Goal: Task Accomplishment & Management: Use online tool/utility

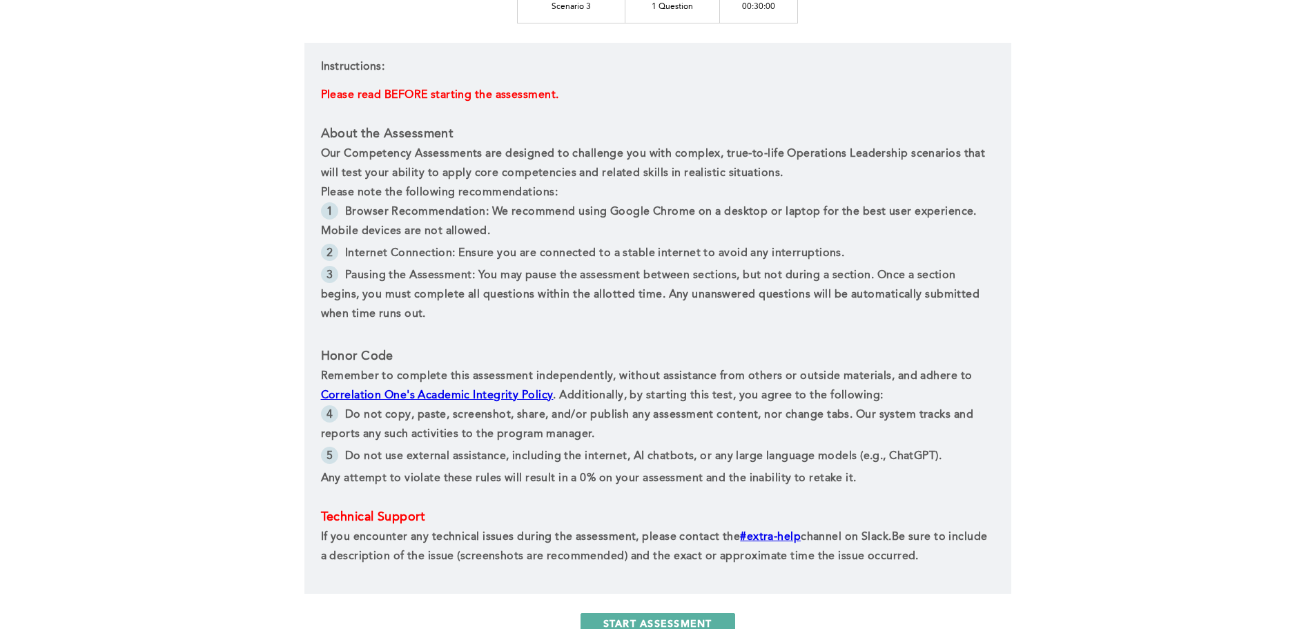
scroll to position [560, 0]
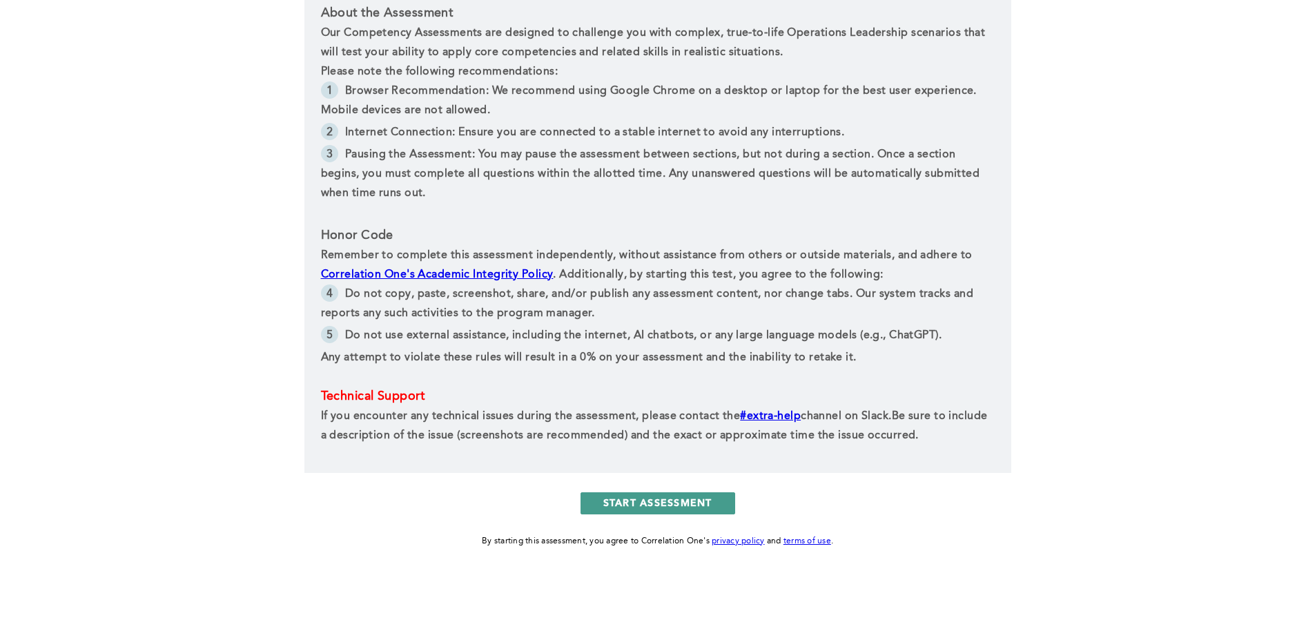
click at [680, 505] on button "START ASSESSMENT" at bounding box center [658, 503] width 155 height 22
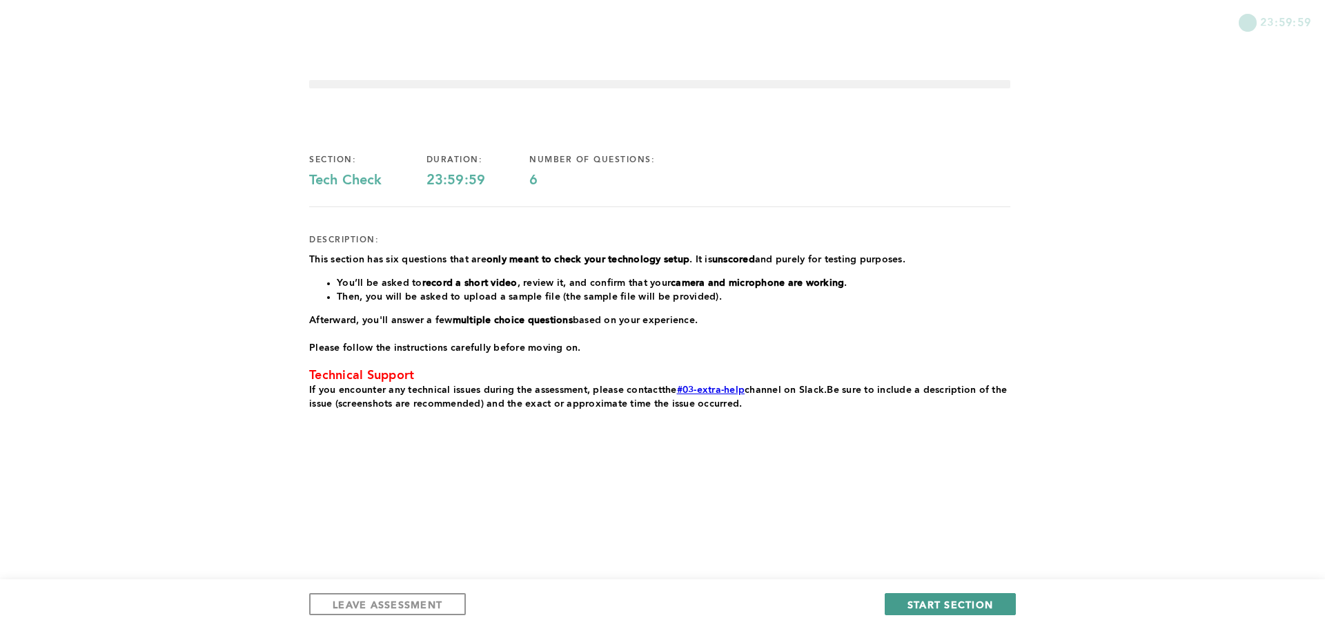
click at [921, 603] on span "START SECTION" at bounding box center [951, 604] width 86 height 13
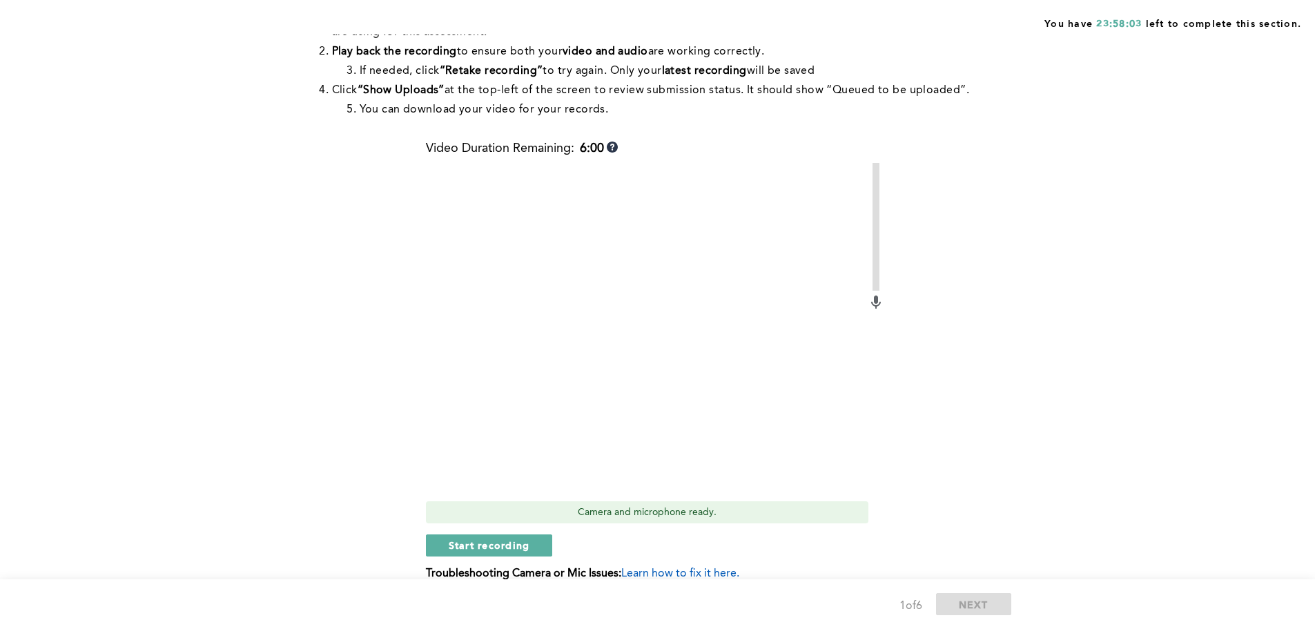
scroll to position [224, 0]
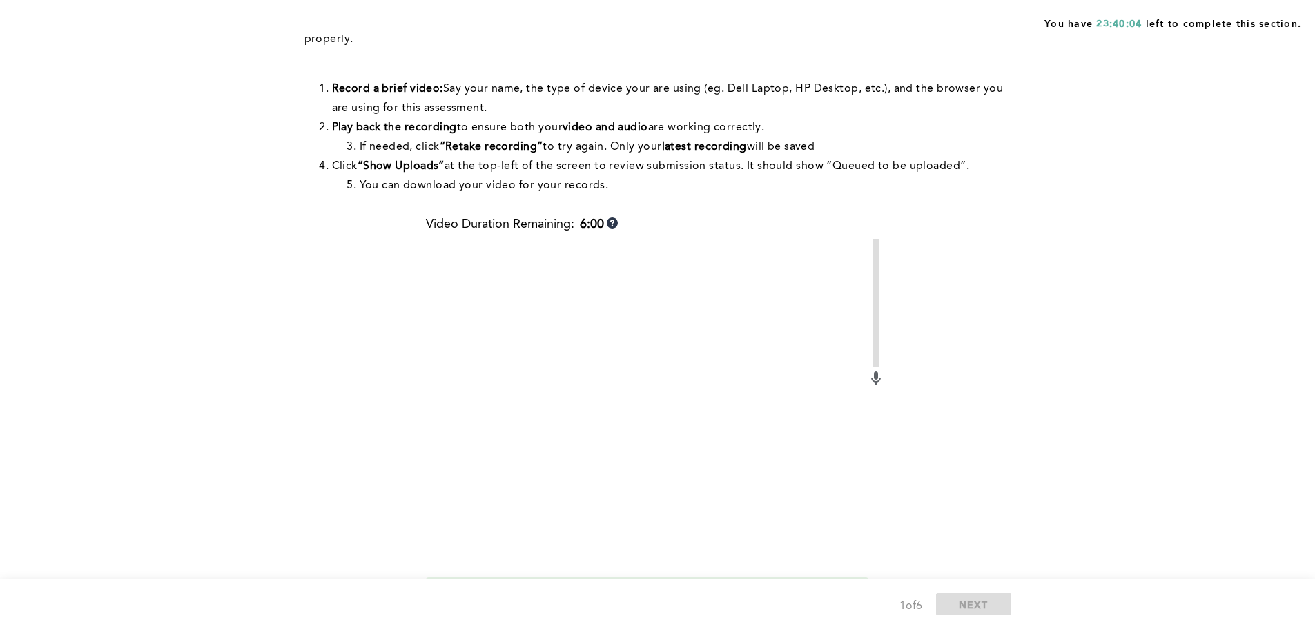
scroll to position [285, 0]
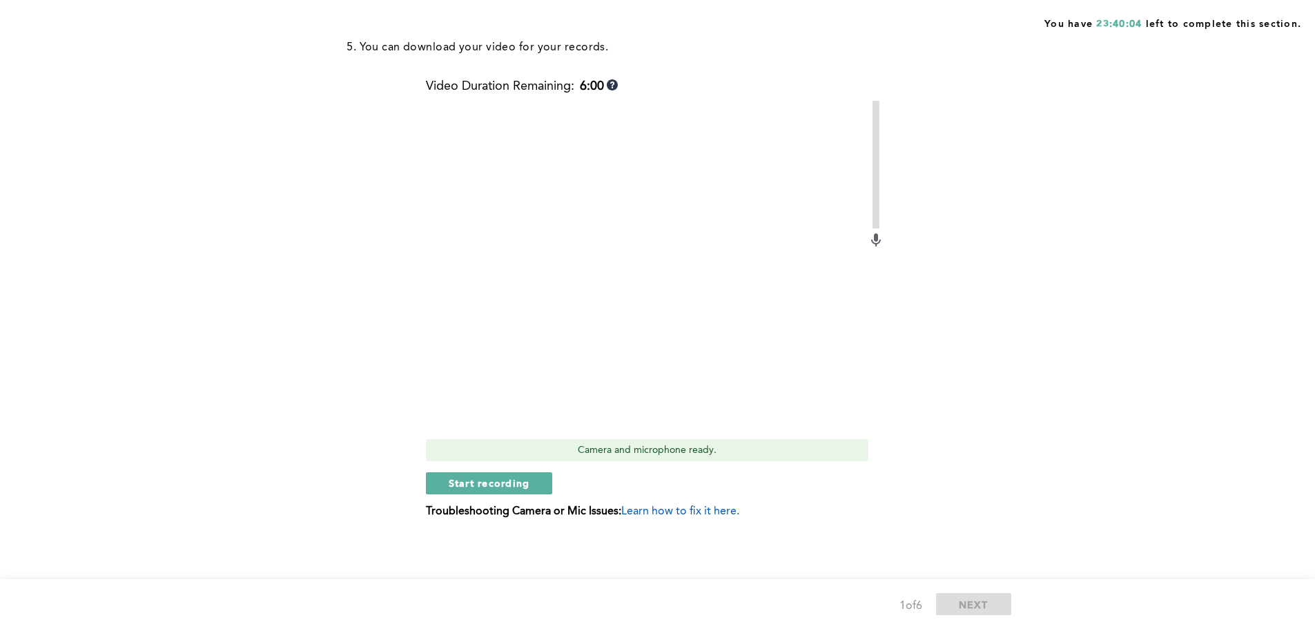
click at [652, 509] on span "Learn how to fix it here." at bounding box center [680, 511] width 118 height 11
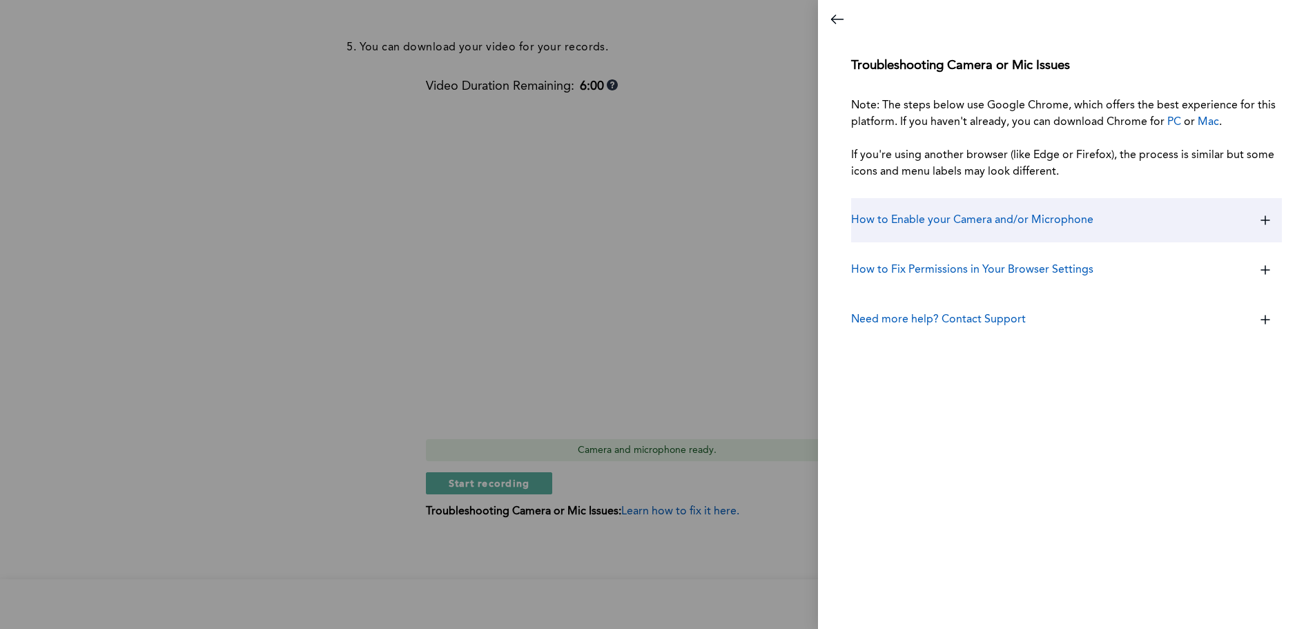
click at [1254, 226] on icon at bounding box center [1265, 220] width 33 height 33
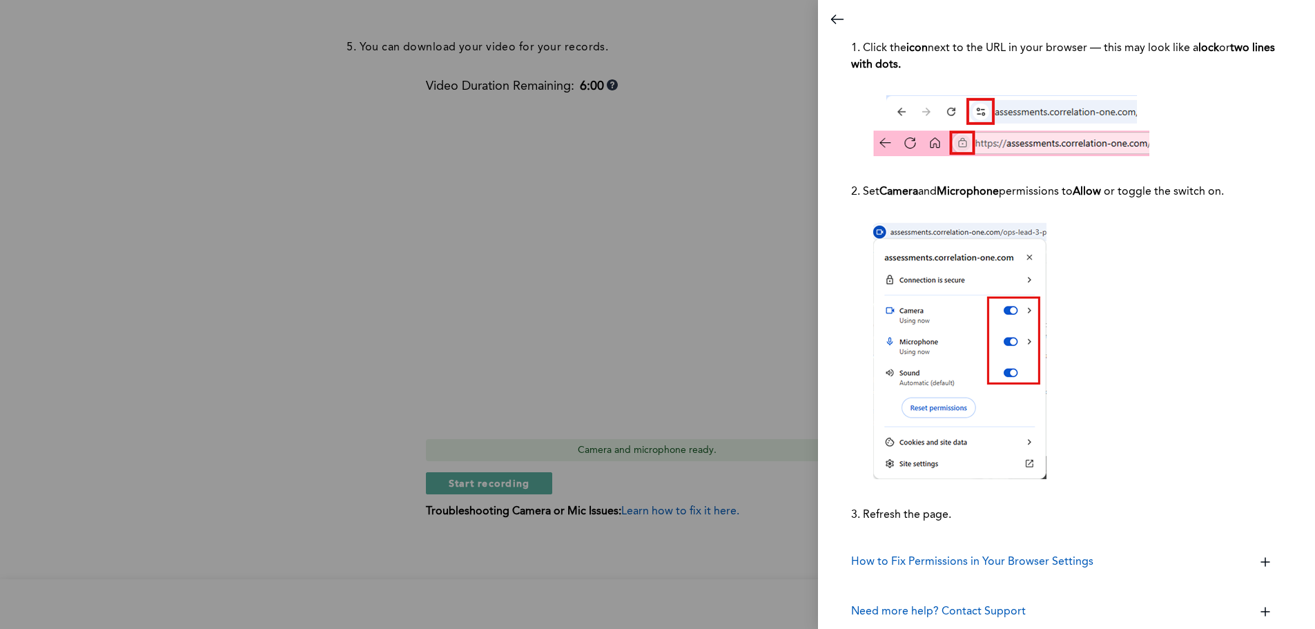
scroll to position [231, 0]
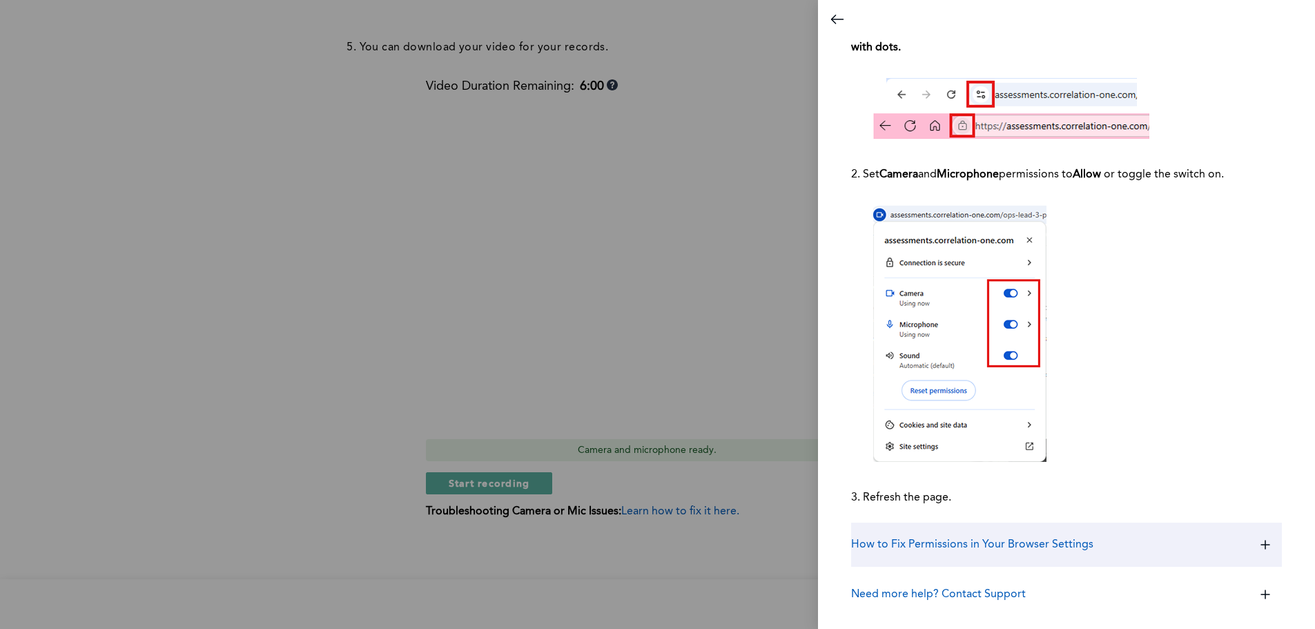
click at [1265, 549] on icon at bounding box center [1265, 544] width 33 height 33
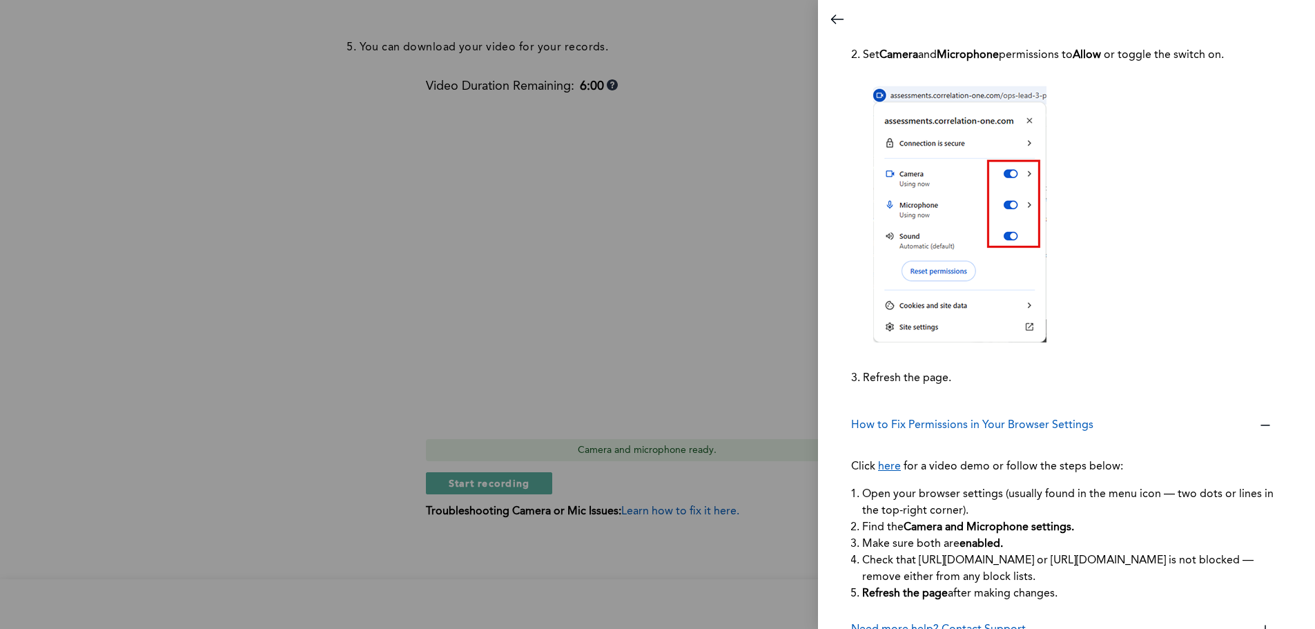
scroll to position [385, 0]
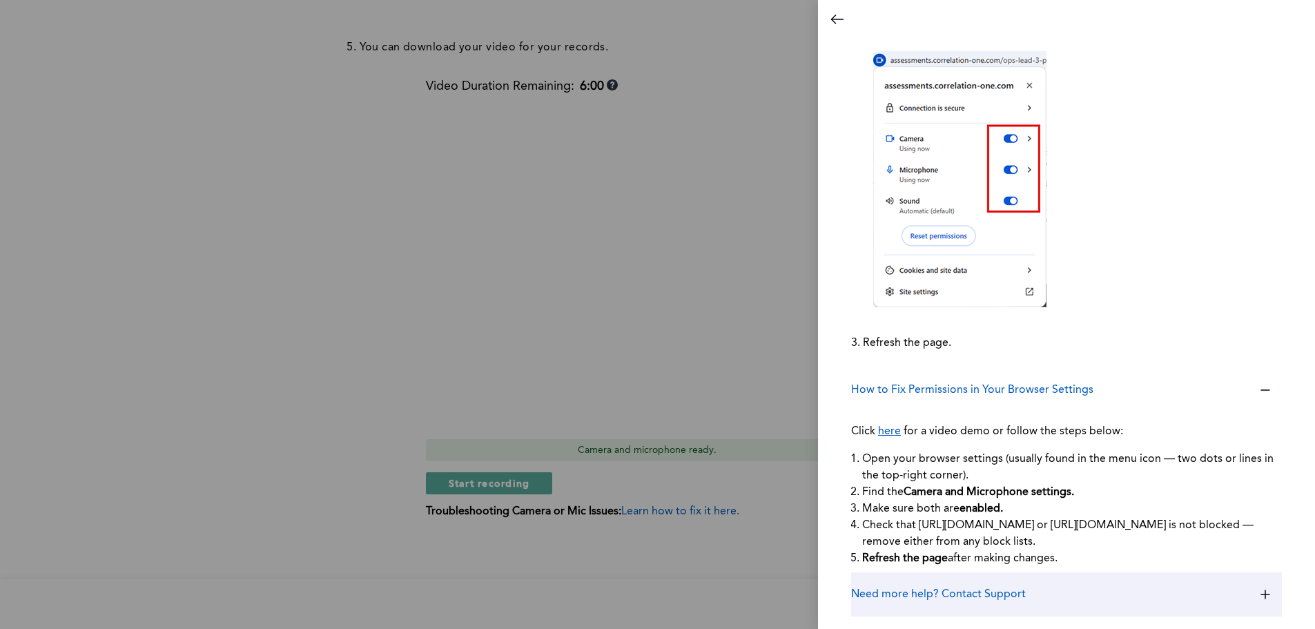
click at [1252, 591] on icon at bounding box center [1265, 594] width 33 height 33
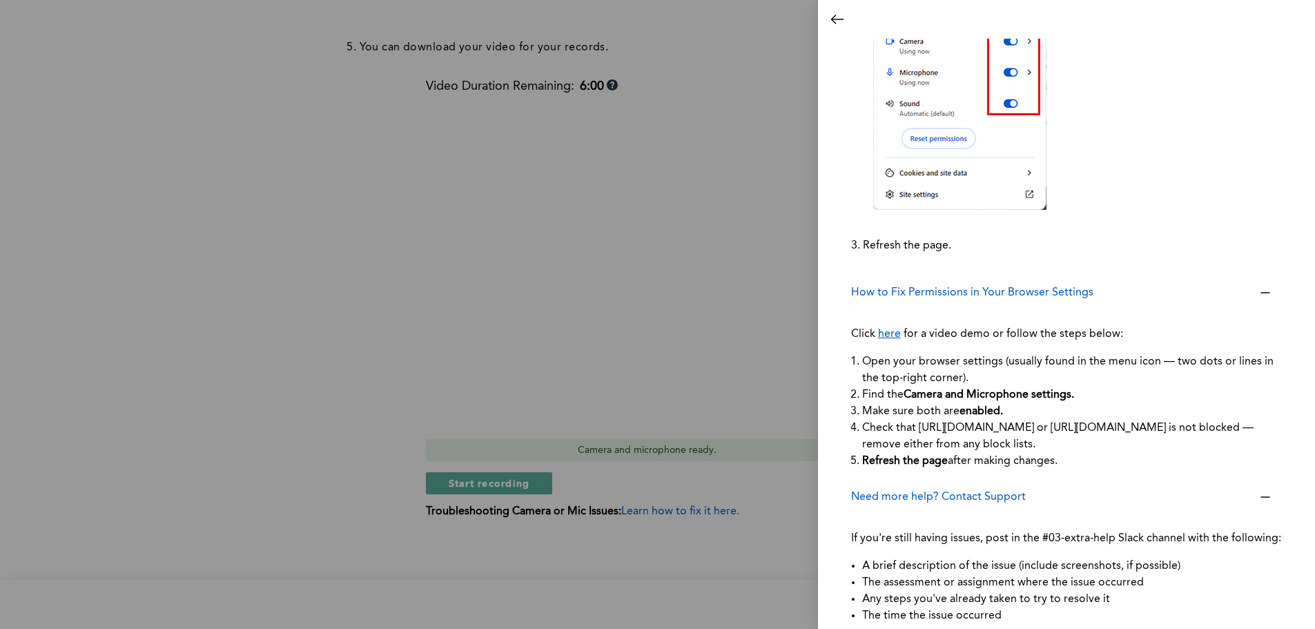
scroll to position [507, 0]
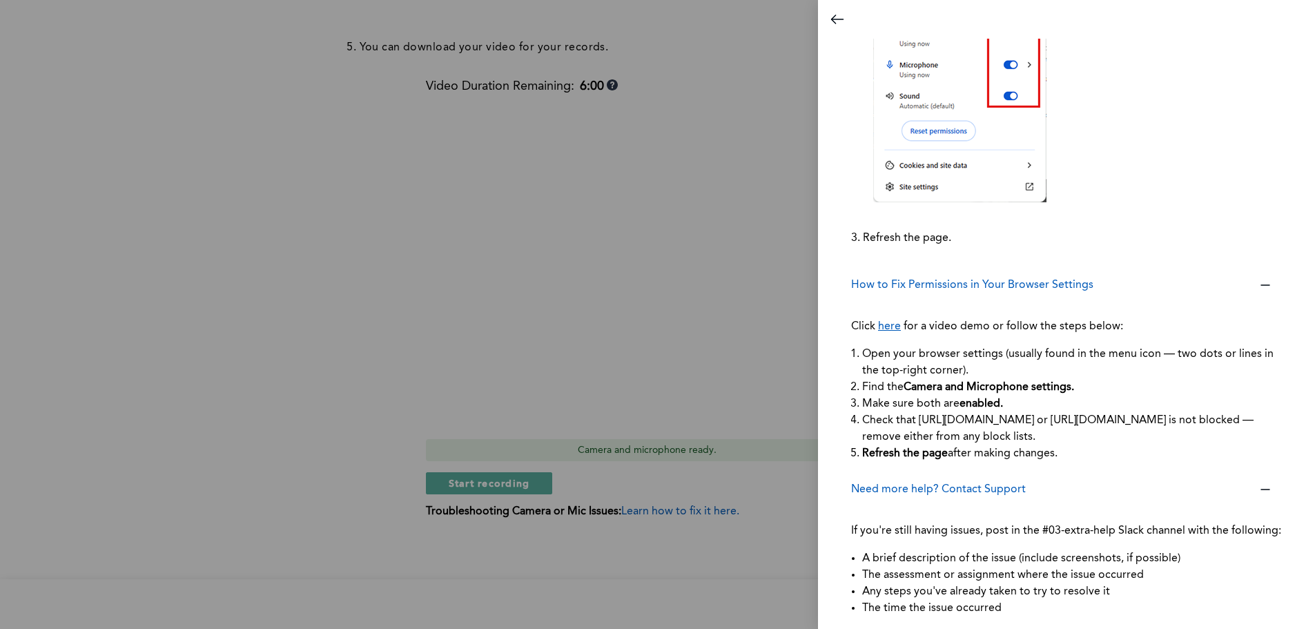
click at [342, 220] on div at bounding box center [657, 314] width 1315 height 629
